Goal: Task Accomplishment & Management: Use online tool/utility

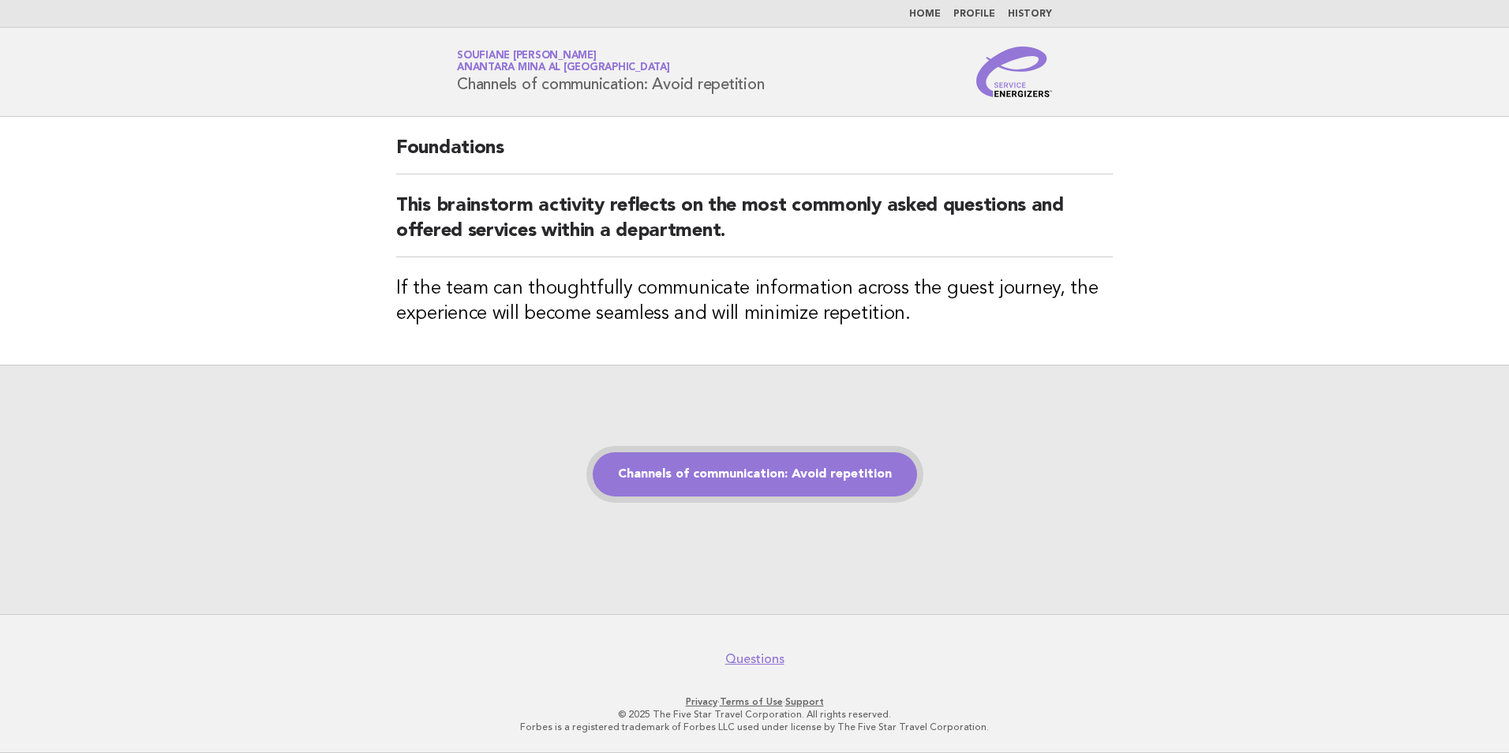
click at [754, 477] on link "Channels of communication: Avoid repetition" at bounding box center [755, 474] width 324 height 44
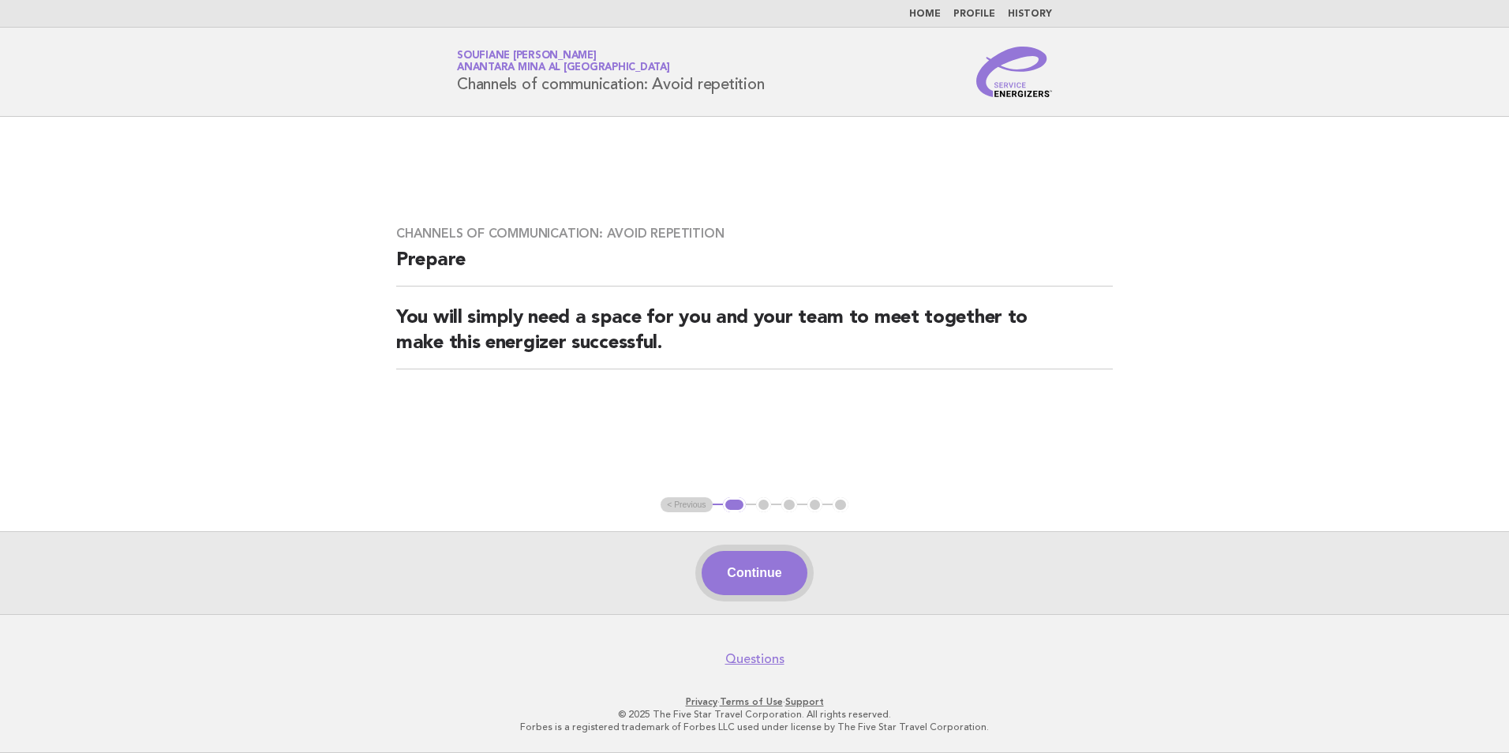
click at [747, 570] on button "Continue" at bounding box center [753, 573] width 105 height 44
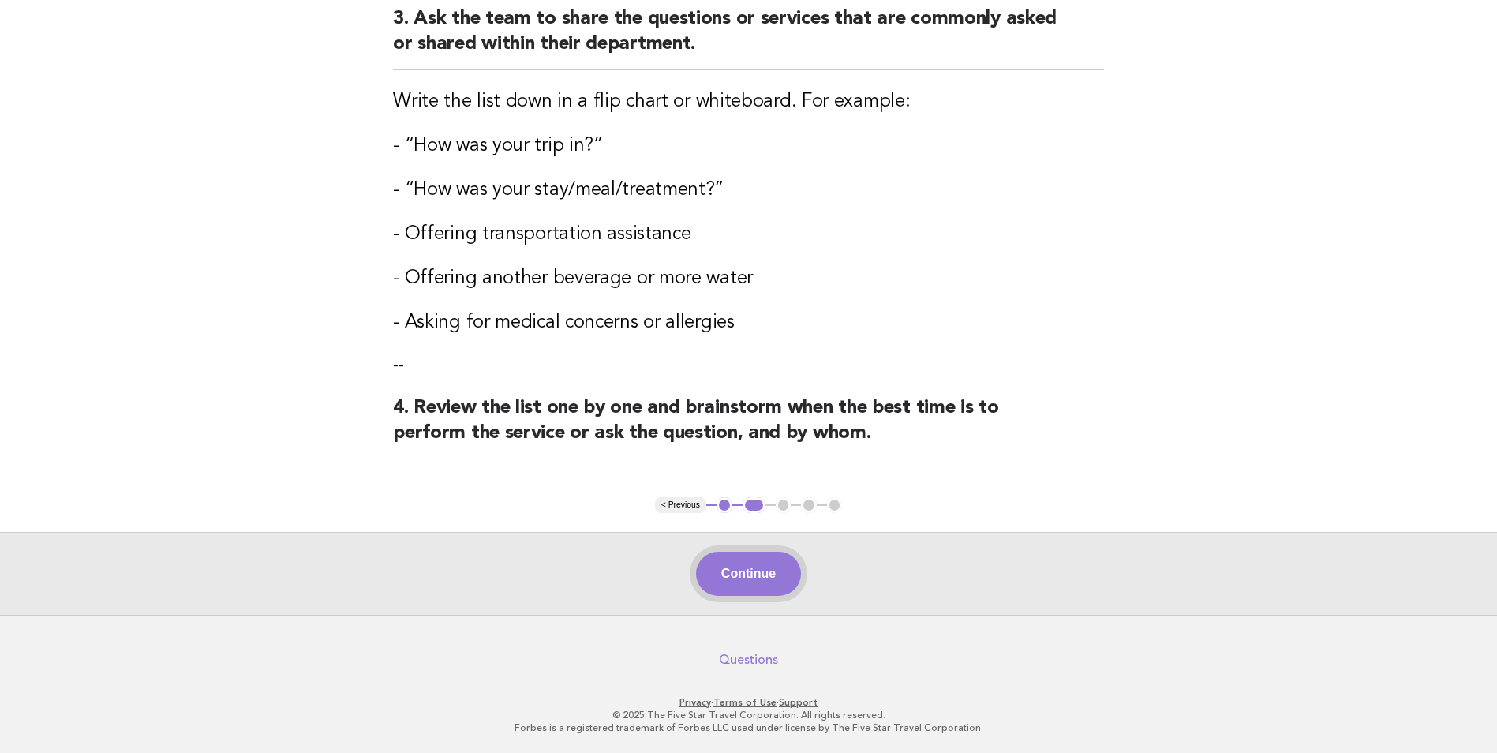
click at [749, 582] on button "Continue" at bounding box center [748, 574] width 105 height 44
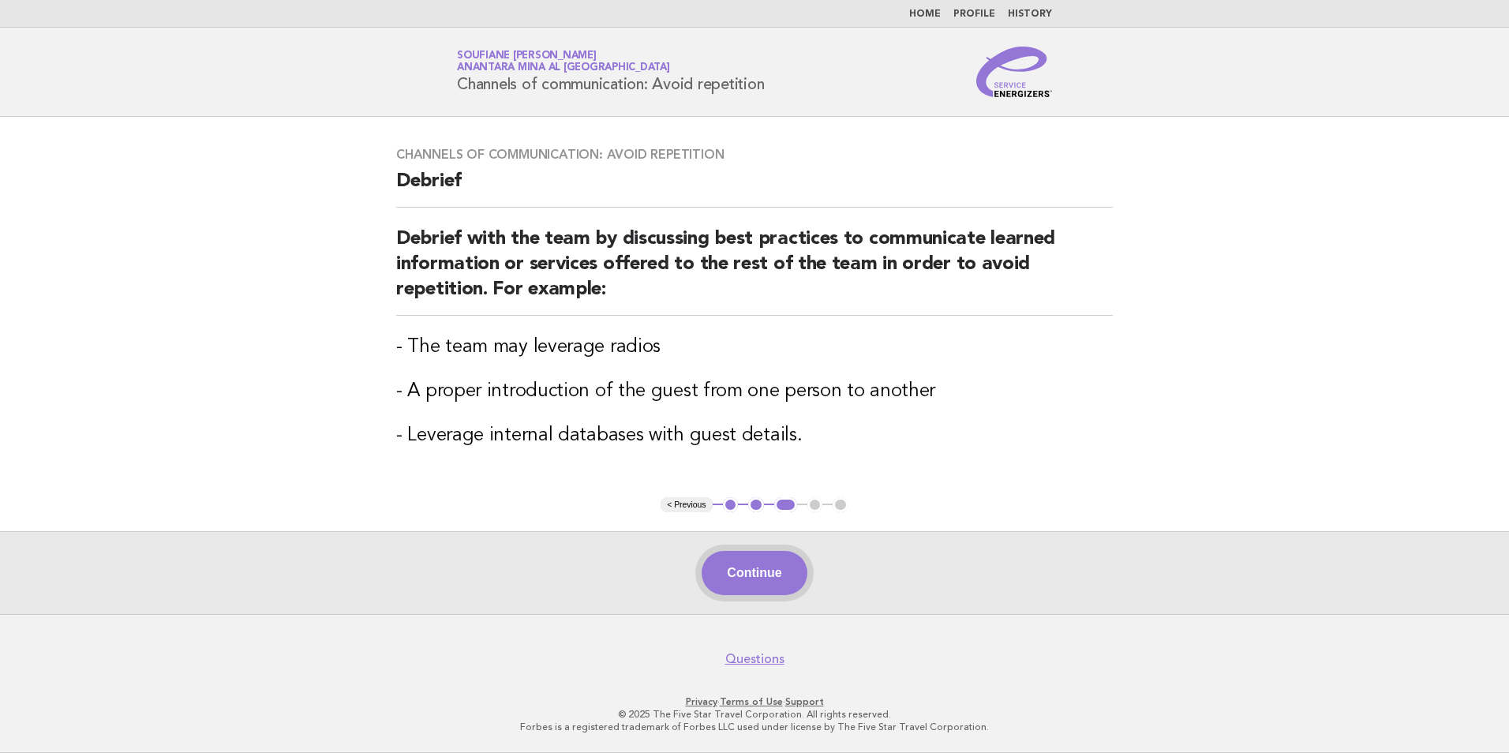
click at [757, 573] on button "Continue" at bounding box center [753, 573] width 105 height 44
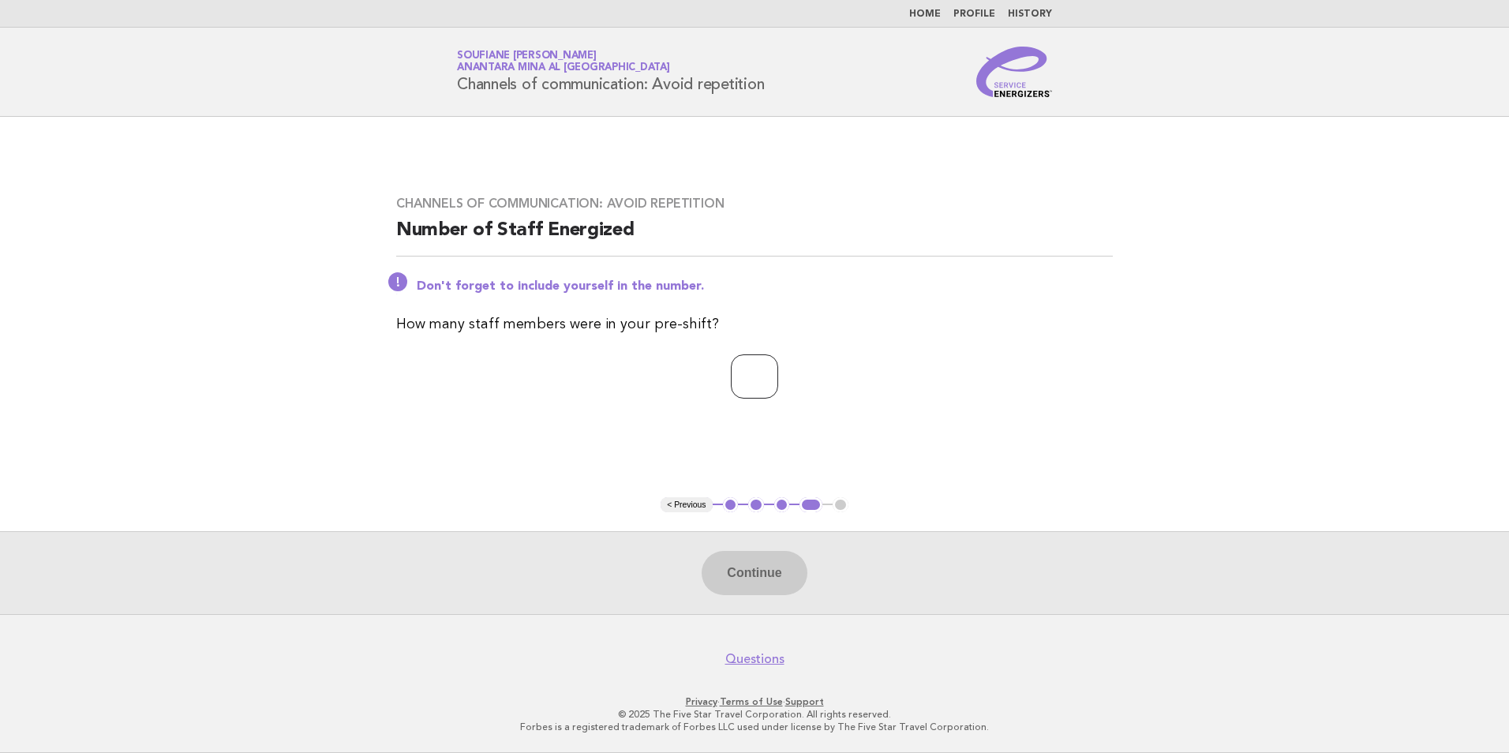
click at [760, 369] on input "number" at bounding box center [754, 376] width 47 height 44
type input "*"
click at [739, 573] on button "Continue" at bounding box center [753, 573] width 105 height 44
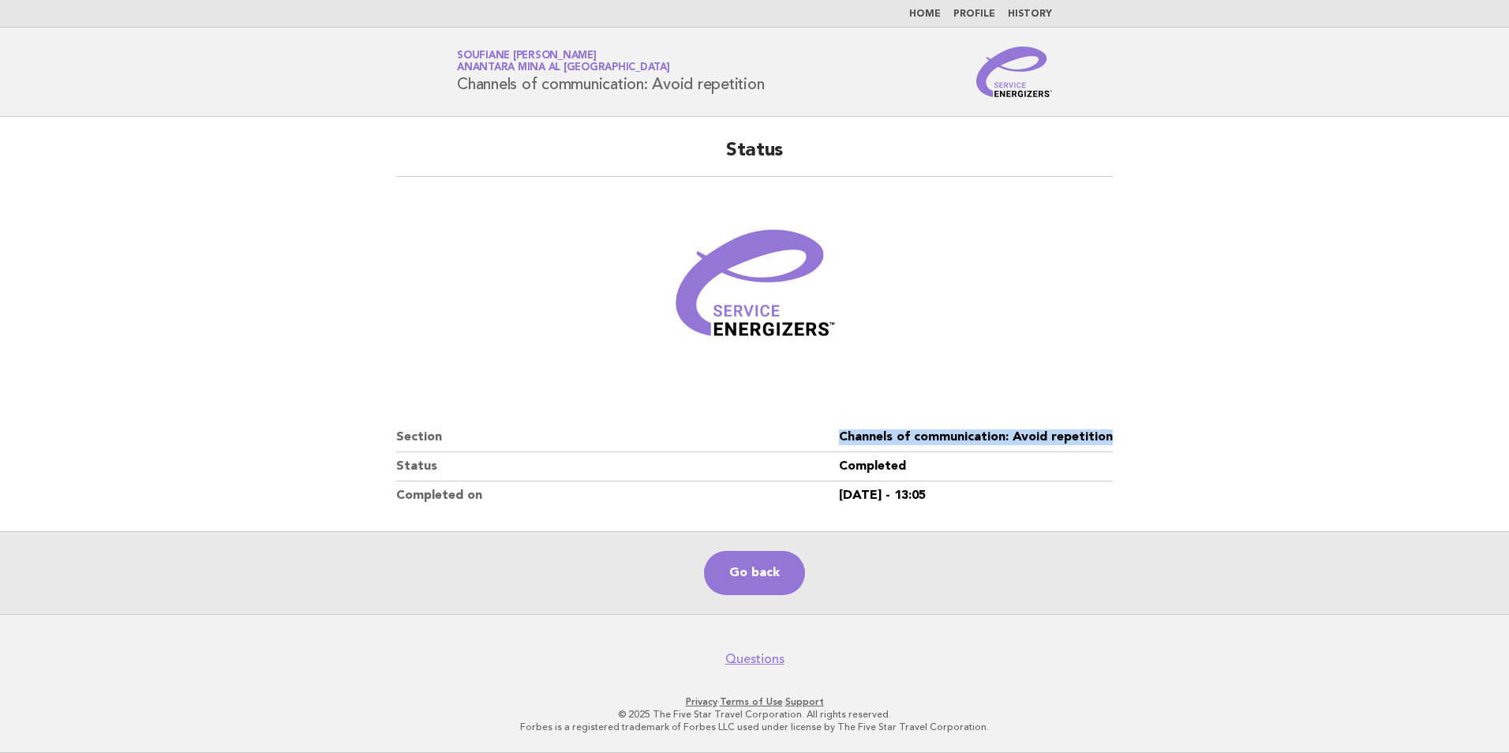
drag, startPoint x: 1116, startPoint y: 437, endPoint x: 840, endPoint y: 444, distance: 275.5
click at [840, 444] on div "Status Section Channels of communication: Avoid repetition Status Completed Com…" at bounding box center [754, 324] width 754 height 410
copy dl "Channels of communication: Avoid repetition"
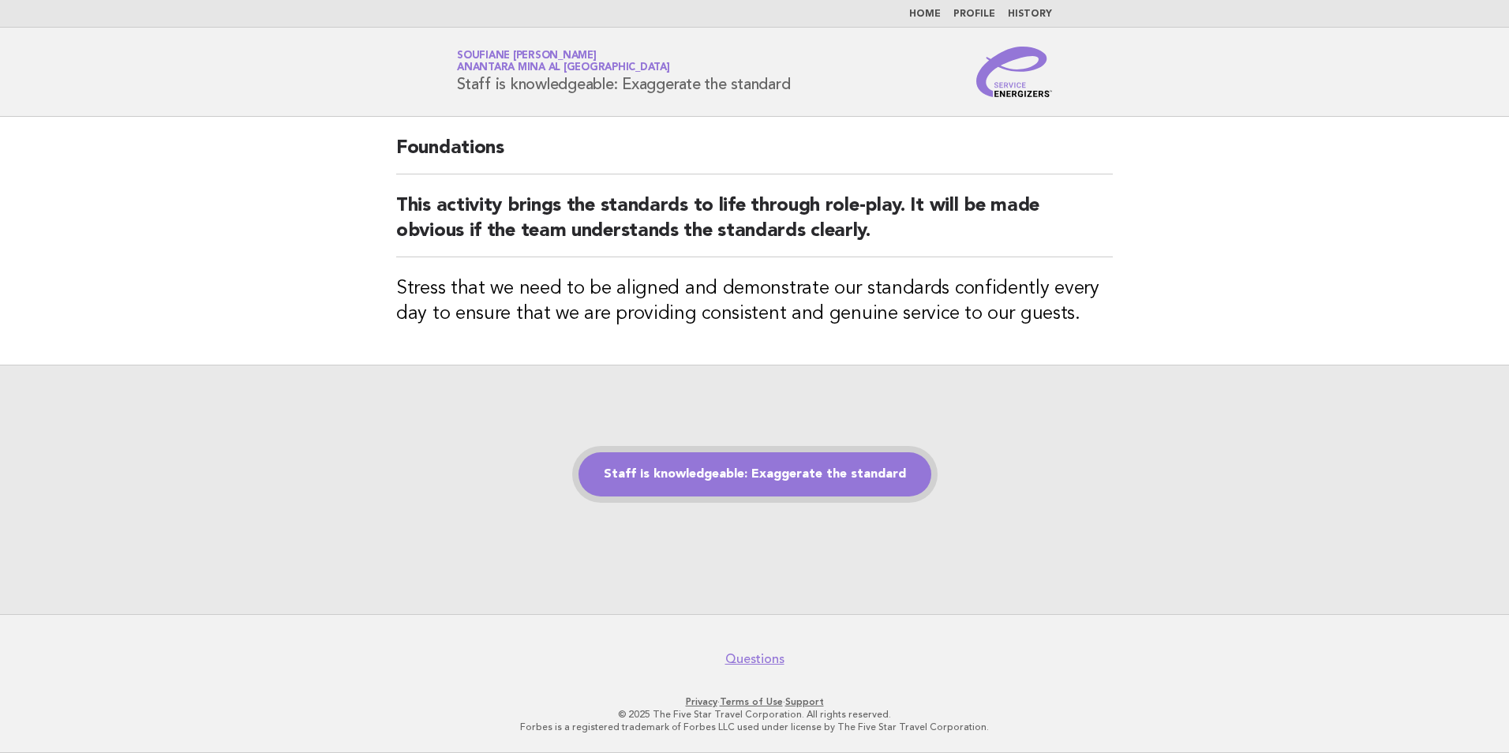
click at [671, 468] on link "Staff is knowledgeable: Exaggerate the standard" at bounding box center [754, 474] width 353 height 44
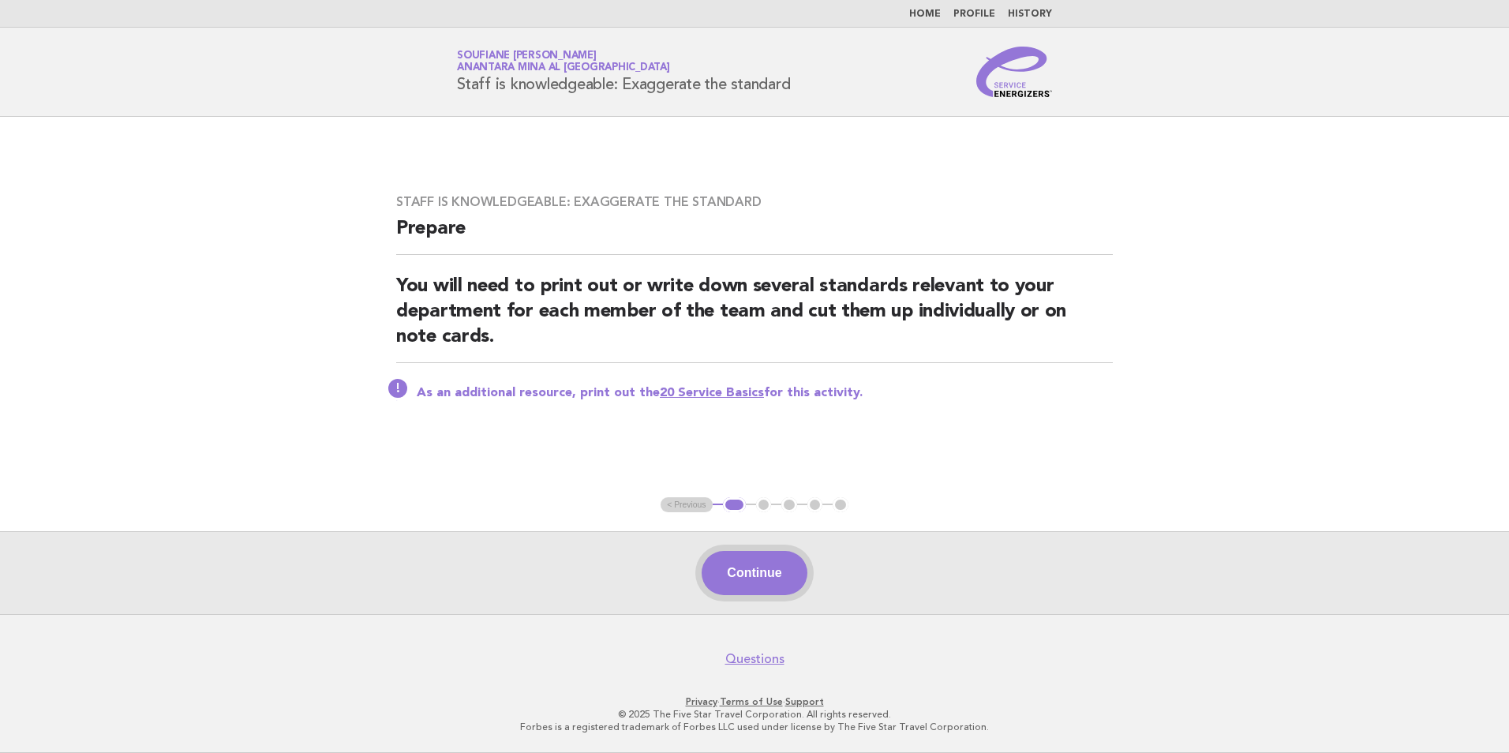
click at [760, 586] on button "Continue" at bounding box center [753, 573] width 105 height 44
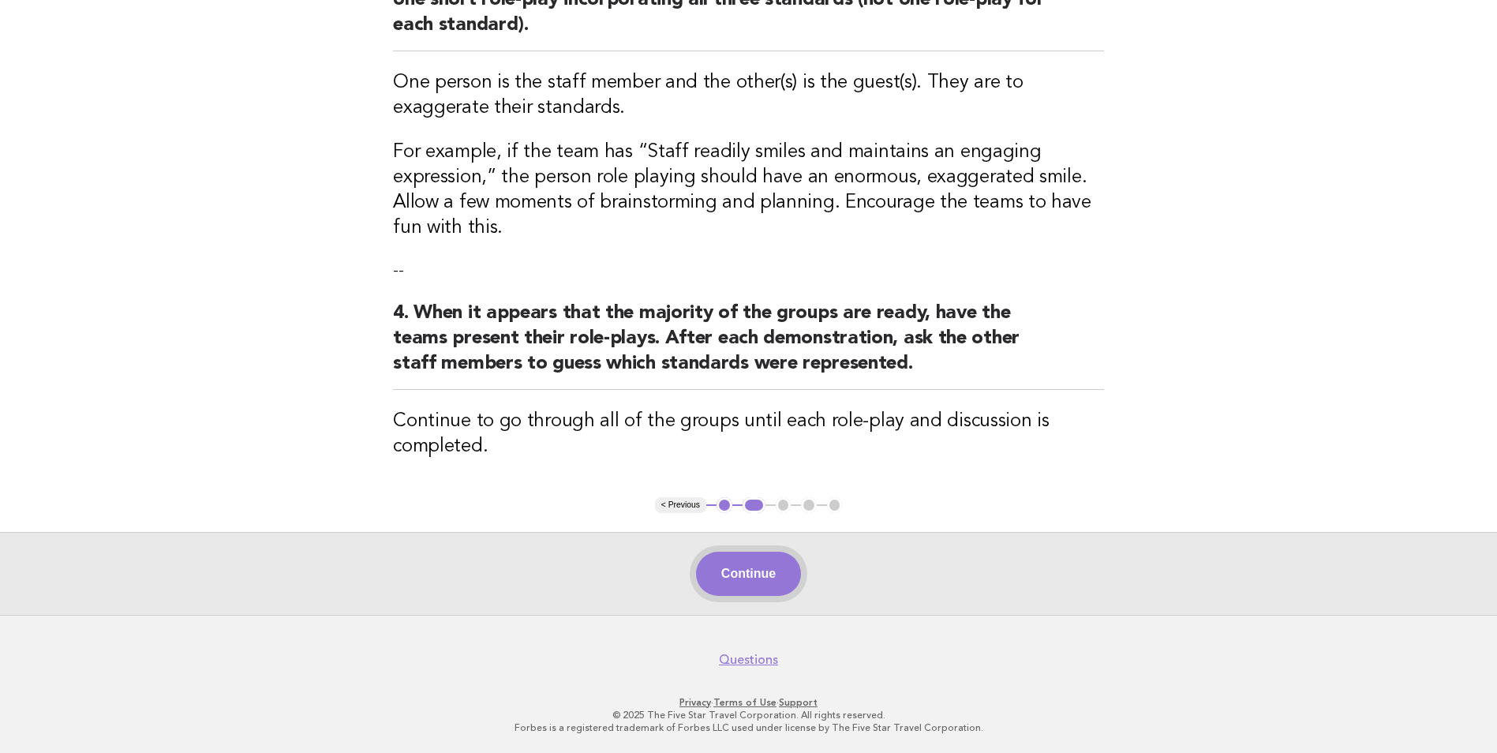
click at [731, 578] on button "Continue" at bounding box center [748, 574] width 105 height 44
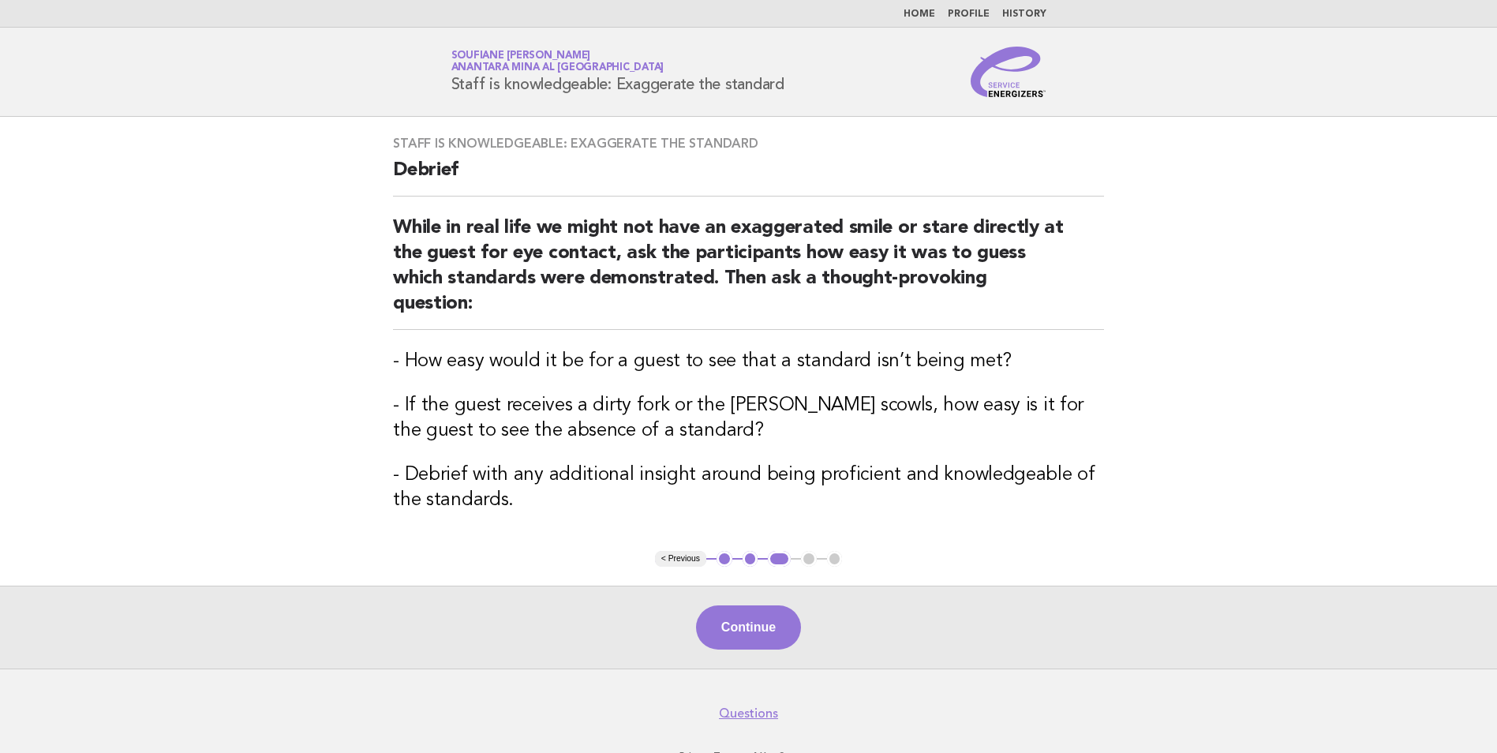
click at [776, 609] on button "Continue" at bounding box center [748, 627] width 105 height 44
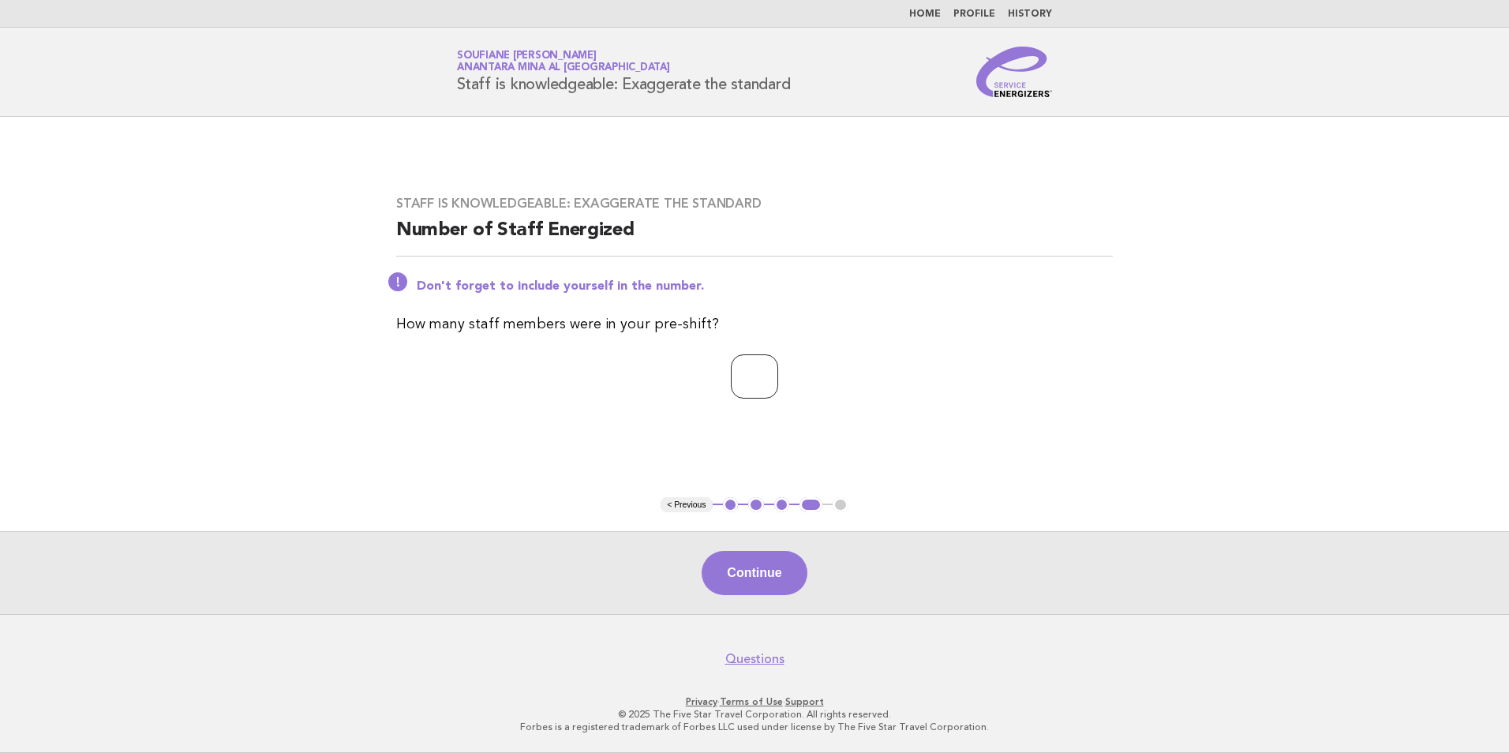
click at [778, 374] on input "*" at bounding box center [754, 376] width 47 height 44
drag, startPoint x: 761, startPoint y: 376, endPoint x: 716, endPoint y: 376, distance: 45.0
click at [731, 376] on input "*" at bounding box center [754, 376] width 47 height 44
type input "*"
click at [654, 451] on main "Staff is knowledgeable: Exaggerate the standard Number of Staff Energized Don't…" at bounding box center [754, 365] width 1509 height 497
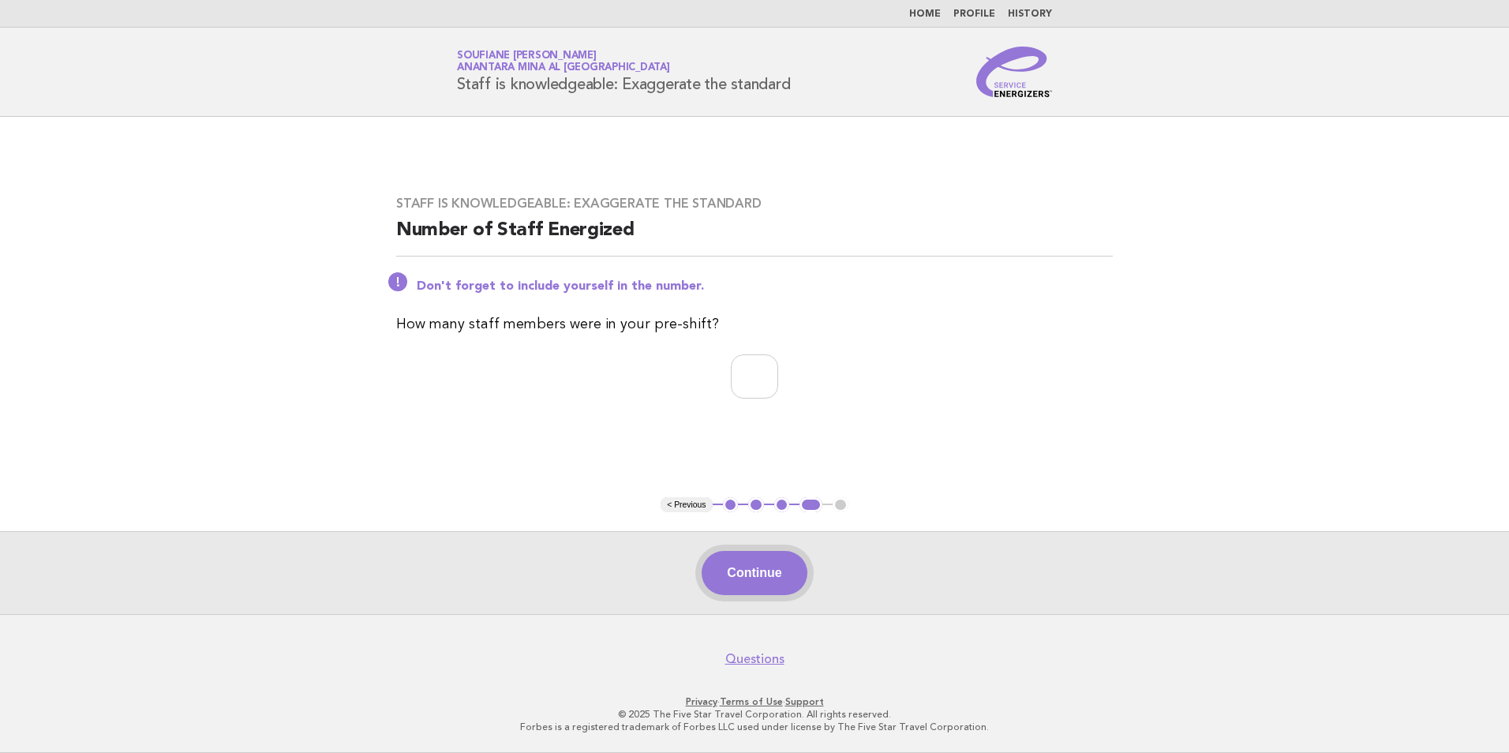
click at [749, 574] on button "Continue" at bounding box center [753, 573] width 105 height 44
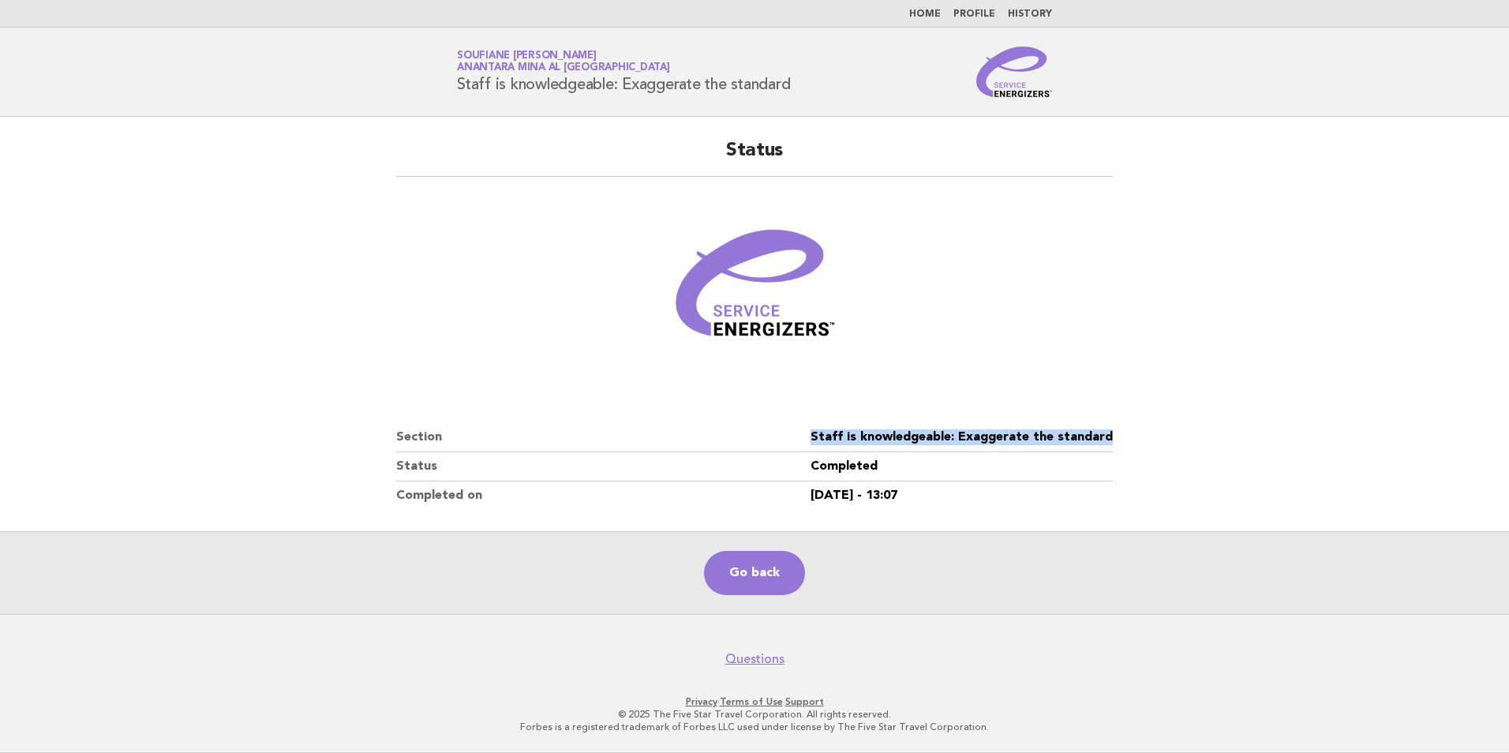
drag, startPoint x: 1116, startPoint y: 435, endPoint x: 815, endPoint y: 442, distance: 301.5
click at [815, 442] on div "Status Section Staff is knowledgeable: Exaggerate the standard Status Completed…" at bounding box center [754, 324] width 754 height 410
copy dl "Staff is knowledgeable: Exaggerate the standard"
